Goal: Information Seeking & Learning: Learn about a topic

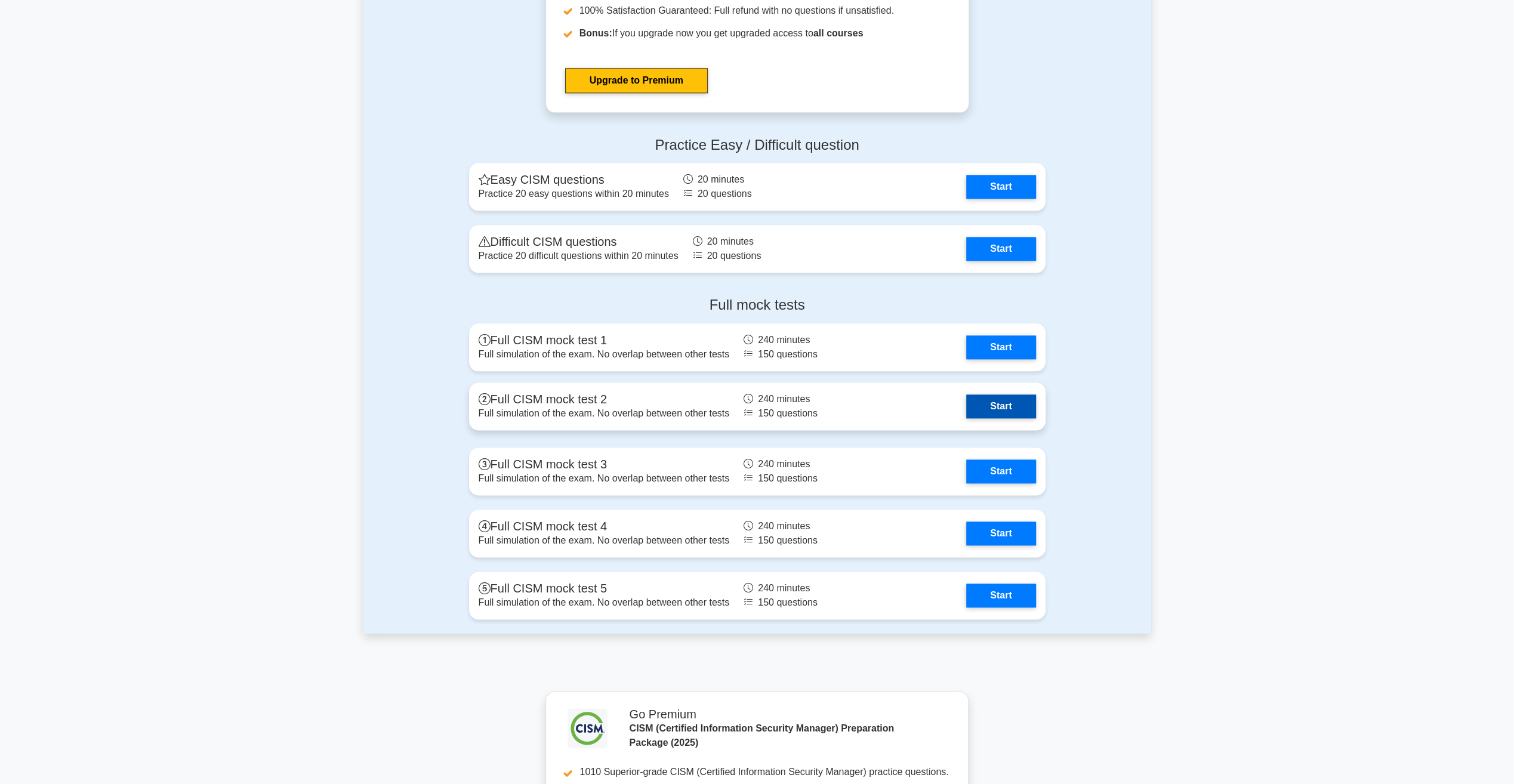
scroll to position [1291, 0]
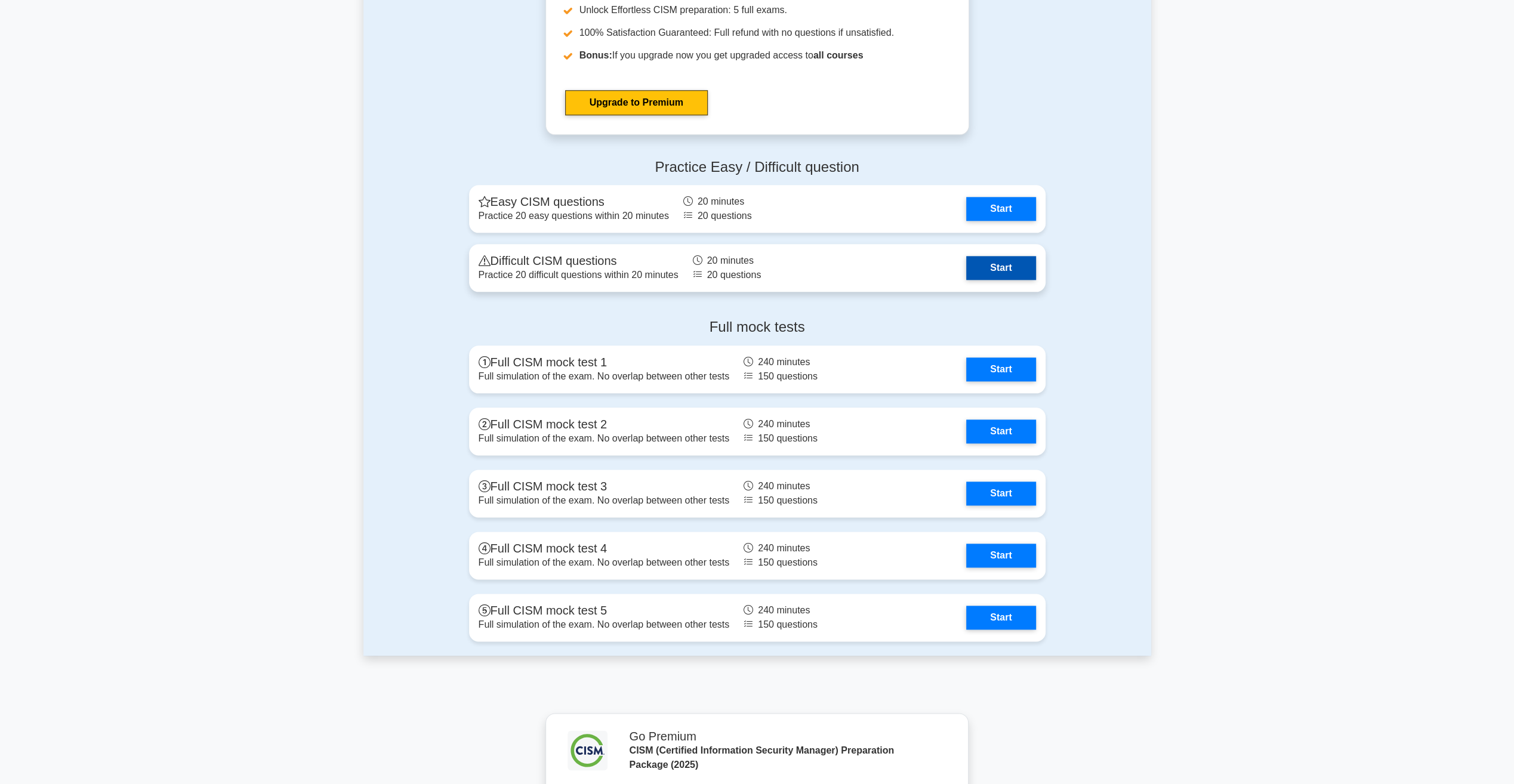
click at [991, 269] on link "Start" at bounding box center [1001, 268] width 69 height 24
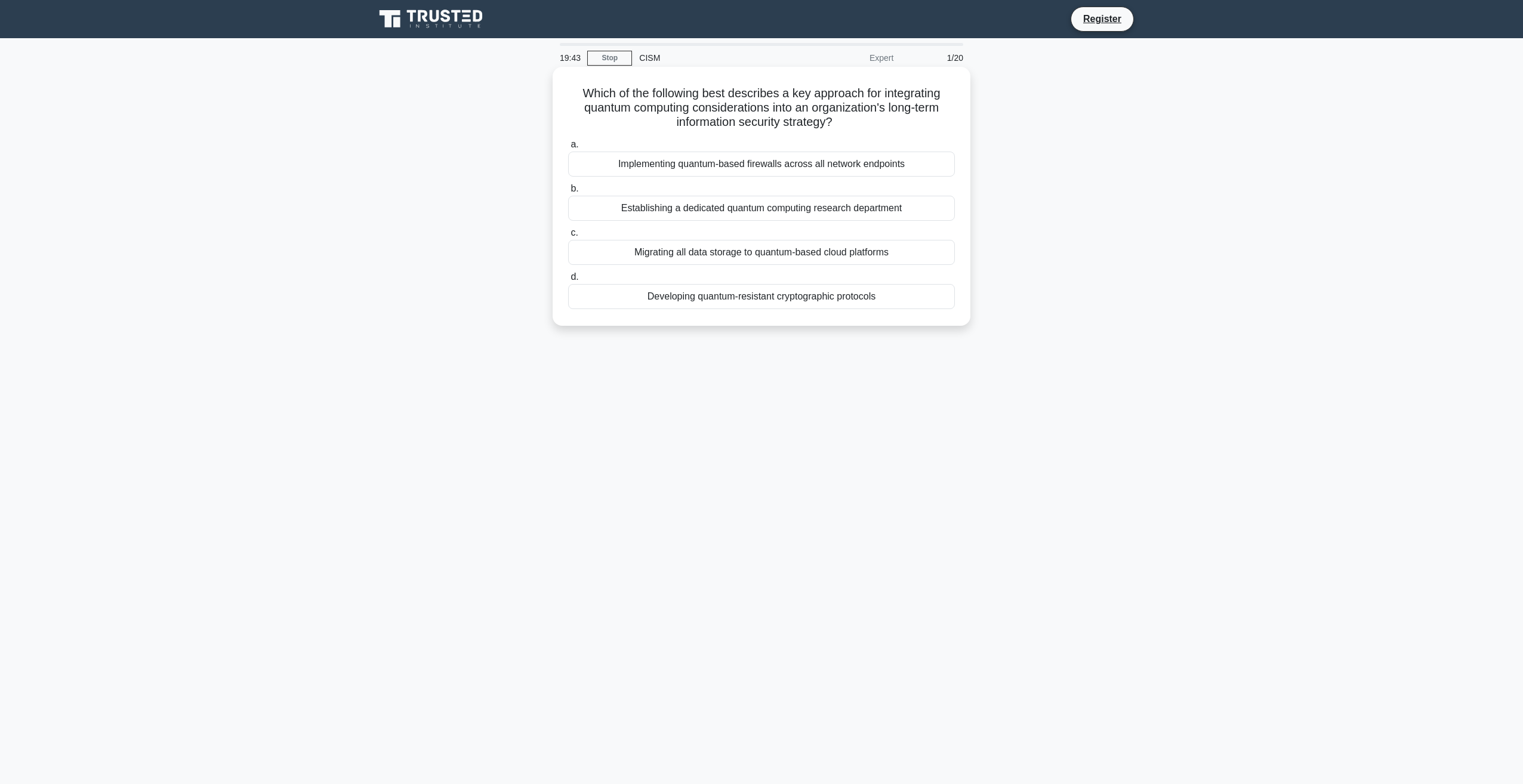
click at [722, 299] on div "Developing quantum-resistant cryptographic protocols" at bounding box center [761, 296] width 387 height 25
click at [568, 281] on input "d. Developing quantum-resistant cryptographic protocols" at bounding box center [568, 277] width 0 height 8
